Goal: Task Accomplishment & Management: Use online tool/utility

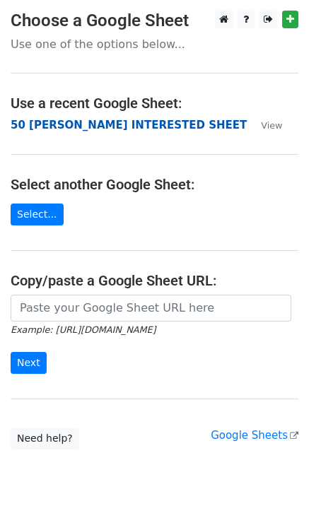
click at [75, 127] on strong "50 [PERSON_NAME] INTERESTED SHEET" at bounding box center [129, 125] width 236 height 13
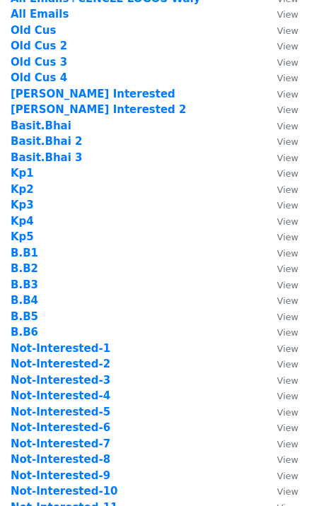
scroll to position [189, 0]
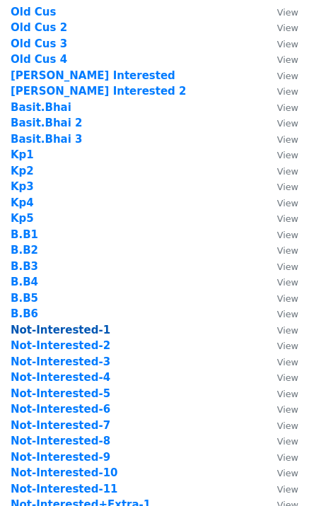
click at [85, 332] on strong "Not-Interested-1" at bounding box center [61, 330] width 100 height 13
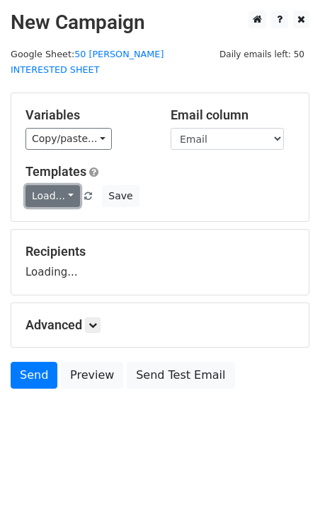
click at [49, 185] on link "Load..." at bounding box center [52, 196] width 54 height 22
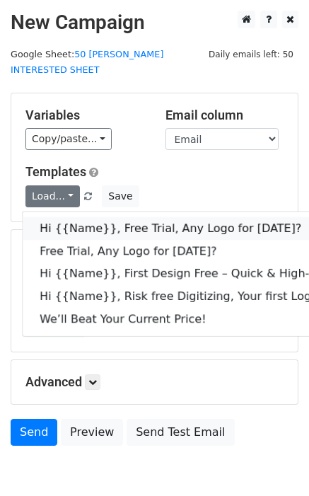
click at [89, 217] on link "Hi {{Name}}, Free Trial, Any Logo for today?" at bounding box center [226, 228] width 406 height 23
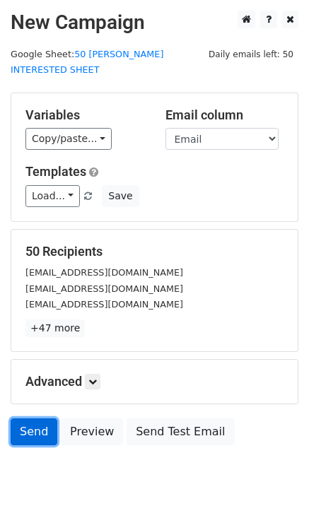
click at [23, 419] on link "Send" at bounding box center [34, 432] width 47 height 27
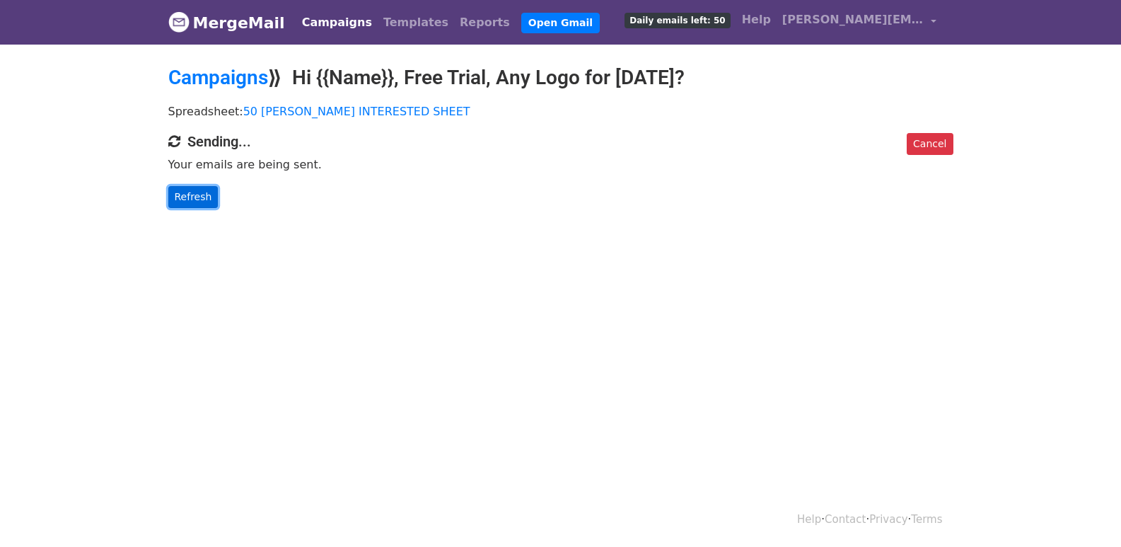
click at [174, 201] on link "Refresh" at bounding box center [193, 197] width 50 height 22
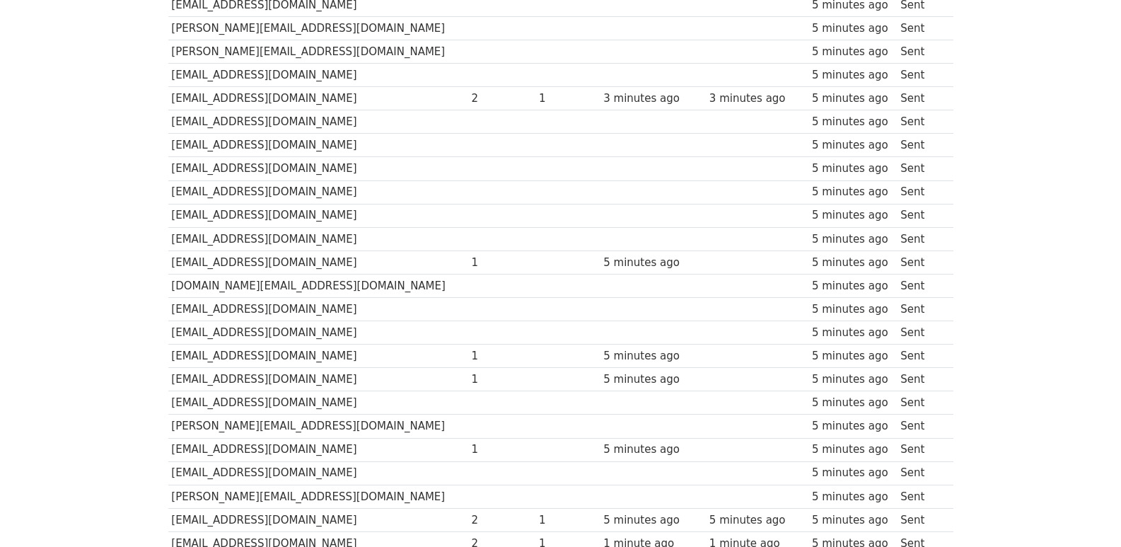
scroll to position [984, 0]
